Goal: Communication & Community: Answer question/provide support

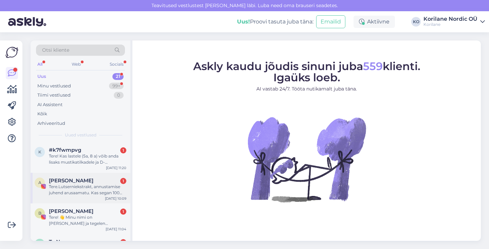
click at [91, 192] on div "Tere.Lutserniekstrakt, annustamise juhend arusaamatu. Kas segan 100ml [PERSON_N…" at bounding box center [87, 189] width 77 height 12
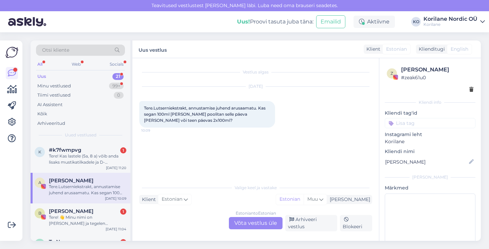
click at [256, 223] on div "Estonian to Estonian Võta vestlus üle" at bounding box center [256, 223] width 54 height 12
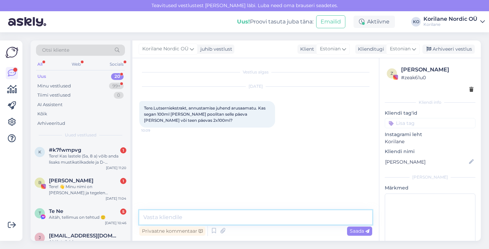
click at [206, 214] on textarea at bounding box center [255, 217] width 233 height 14
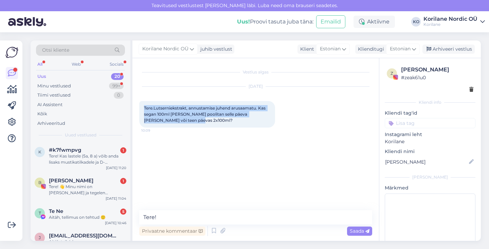
drag, startPoint x: 192, startPoint y: 120, endPoint x: 142, endPoint y: 106, distance: 51.2
click at [142, 106] on div "Tere.Lutserniekstrakt, annustamise juhend arusaamatu. Kas segan 100ml [PERSON_N…" at bounding box center [207, 114] width 136 height 26
copy span "Tere.Lutserniekstrakt, annustamise juhend arusaamatu. Kas segan 100ml [PERSON_N…"
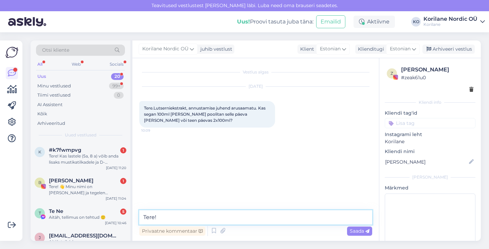
click at [197, 221] on textarea "Tere!" at bounding box center [255, 217] width 233 height 14
paste textarea "Aitäh küsimuse eest. Lutserniekstrakti on soovitatav tarbida 2 korda päevas – h…"
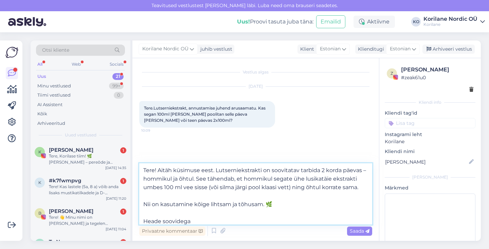
click at [365, 171] on textarea "Tere! Aitäh küsimuse eest. Lutserniekstrakti on soovitatav tarbida 2 korda päev…" at bounding box center [255, 193] width 233 height 61
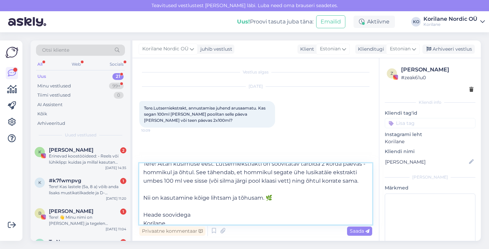
scroll to position [9, 0]
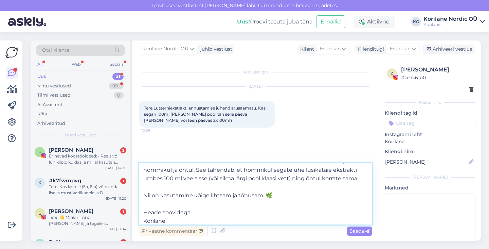
click at [341, 178] on textarea "Tere! Aitäh küsimuse eest. Lutserniekstrakti on soovitatav tarbida 2 korda päev…" at bounding box center [255, 193] width 233 height 61
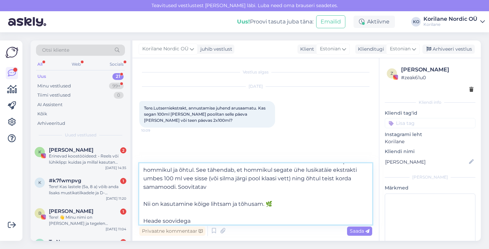
scroll to position [0, 0]
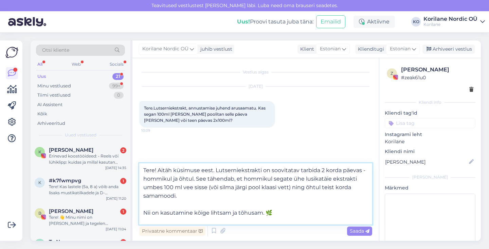
drag, startPoint x: 274, startPoint y: 211, endPoint x: 139, endPoint y: 211, distance: 135.2
click at [139, 211] on textarea "Tere! Aitäh küsimuse eest. Lutserniekstrakti on soovitatav tarbida 2 korda päev…" at bounding box center [255, 193] width 233 height 61
paste textarea "Kõige parem on ekstrakti [PERSON_NAME] enne söömist, sest siis omastab organism…"
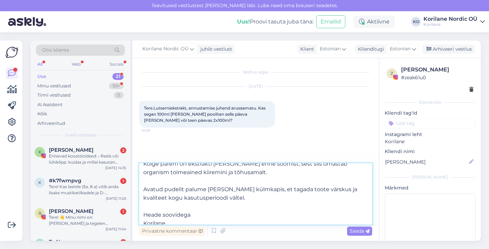
scroll to position [52, 0]
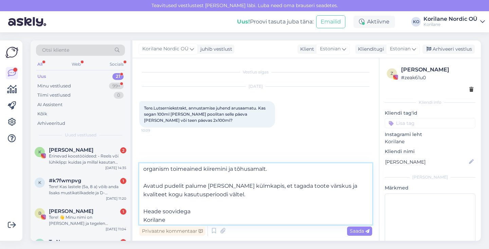
drag, startPoint x: 325, startPoint y: 186, endPoint x: 299, endPoint y: 186, distance: 26.2
click at [299, 186] on textarea "Tere! Aitäh küsimuse eest. Lutserniekstrakti on soovitatav tarbida 2 korda päev…" at bounding box center [255, 193] width 233 height 61
click at [203, 215] on textarea "Tere! Aitäh küsimuse eest. Lutserniekstrakti on soovitatav tarbida 2 korda päev…" at bounding box center [255, 193] width 233 height 61
click at [196, 218] on textarea "Tere! Aitäh küsimuse eest. Lutserniekstrakti on soovitatav tarbida 2 korda päev…" at bounding box center [255, 193] width 233 height 61
type textarea "Tere! Aitäh küsimuse eest. Lutserniekstrakti on soovitatav tarbida 2 korda päev…"
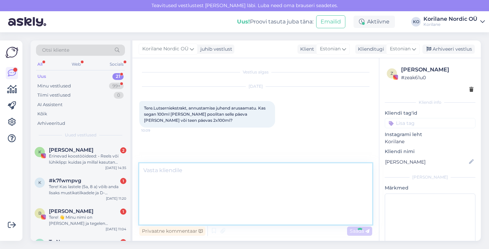
scroll to position [0, 0]
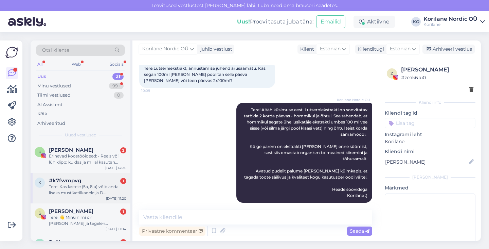
click at [86, 184] on div "Tere! Kas lastele (5a, 8 a) võib anda lisaks mustikatilkadele ja D- vitamiinile…" at bounding box center [87, 189] width 77 height 12
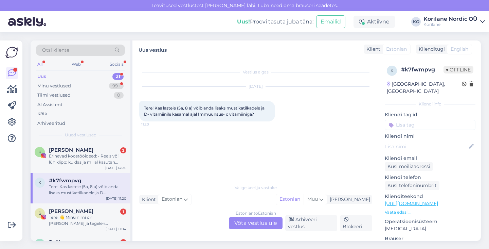
click at [238, 222] on div "Estonian to Estonian Võta vestlus üle" at bounding box center [256, 223] width 54 height 12
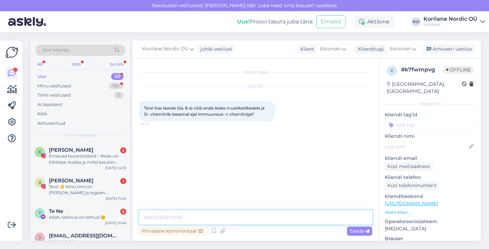
click at [185, 215] on textarea at bounding box center [255, 217] width 233 height 14
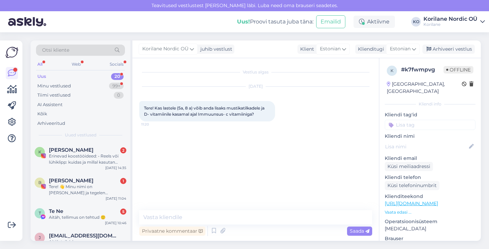
drag, startPoint x: 261, startPoint y: 116, endPoint x: 138, endPoint y: 107, distance: 123.6
click at [138, 107] on div "Vestlus algas [DATE] Tere! Kas lastele (5a, 8 a) võib anda lisaks mustikatilkad…" at bounding box center [255, 149] width 247 height 182
copy span "Tere! Kas lastele (5a, 8 a) võib anda lisaks mustikatilkadele ja D- vitamiinile…"
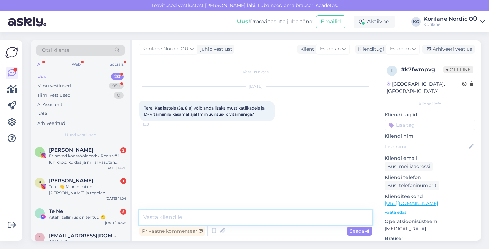
click at [162, 215] on textarea at bounding box center [255, 217] width 233 height 14
paste textarea "Tere! Jah, võib [PERSON_NAME] [PERSON_NAME] ajal. Kõik need tooted täiendavad ü…"
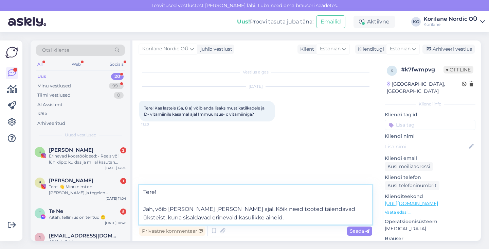
click at [144, 206] on textarea "Tere! Jah, võib [PERSON_NAME] [PERSON_NAME] ajal. Kõik need tooted täiendavad ü…" at bounding box center [255, 204] width 233 height 39
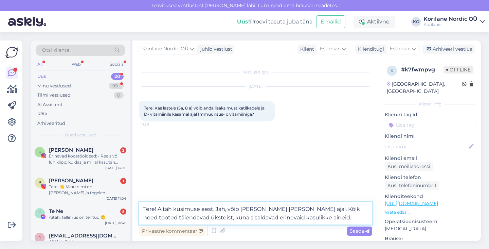
click at [223, 207] on textarea "Tere! Aitäh küsimuse eest. Jah, võib [PERSON_NAME] [PERSON_NAME] ajal. Kõik nee…" at bounding box center [255, 213] width 233 height 22
click at [318, 217] on textarea "Tere! Aitäh küsimuse eest. Ja, võib [PERSON_NAME] [PERSON_NAME] ajal. Kõik need…" at bounding box center [255, 213] width 233 height 22
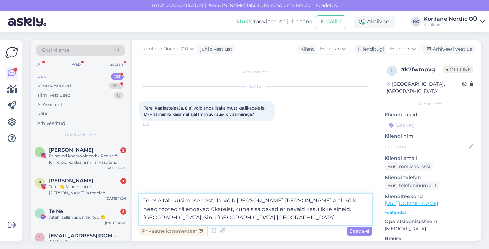
type textarea "Tere! Aitäh küsimuse eest. Ja, võib [PERSON_NAME] [PERSON_NAME] ajal. Kõik need…"
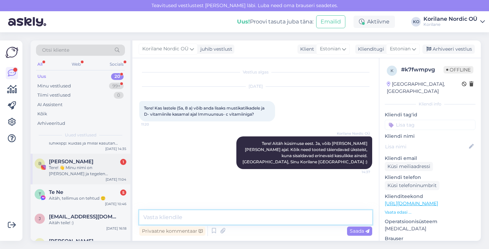
scroll to position [20, 0]
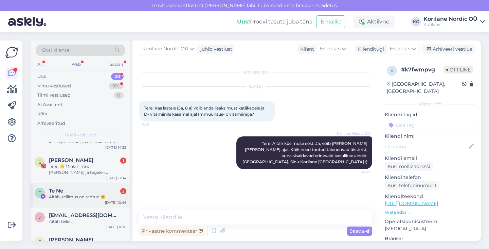
click at [83, 197] on div "Aitäh, tellimus on tehtud 🙂" at bounding box center [87, 197] width 77 height 6
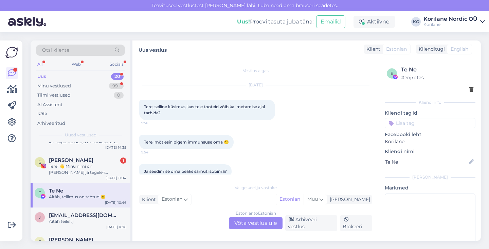
scroll to position [73, 0]
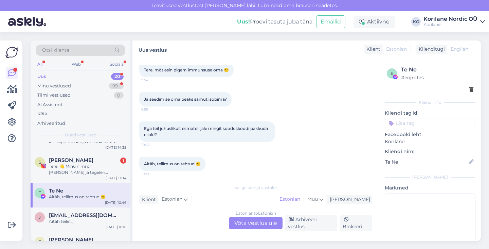
click at [236, 222] on div "Estonian to Estonian Võta vestlus üle" at bounding box center [256, 223] width 54 height 12
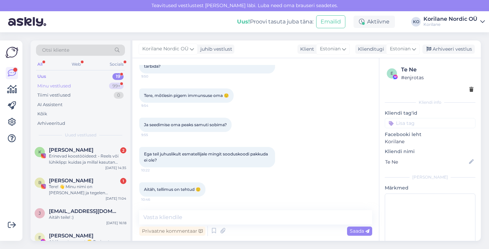
click at [56, 86] on div "Minu vestlused" at bounding box center [54, 86] width 34 height 7
